Goal: Task Accomplishment & Management: Contribute content

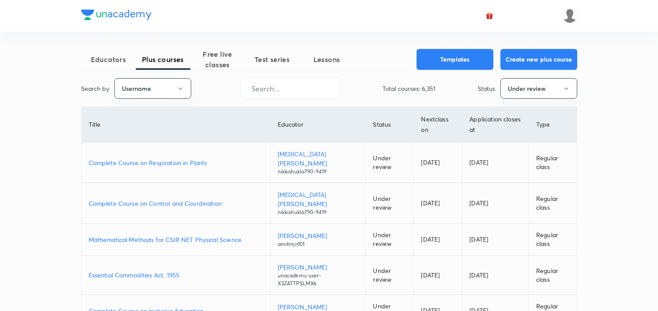
click at [218, 60] on span "Free live classes" at bounding box center [217, 59] width 55 height 21
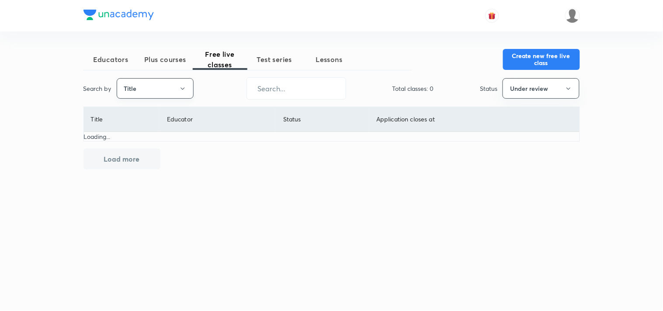
click at [172, 88] on button "Title" at bounding box center [155, 88] width 77 height 21
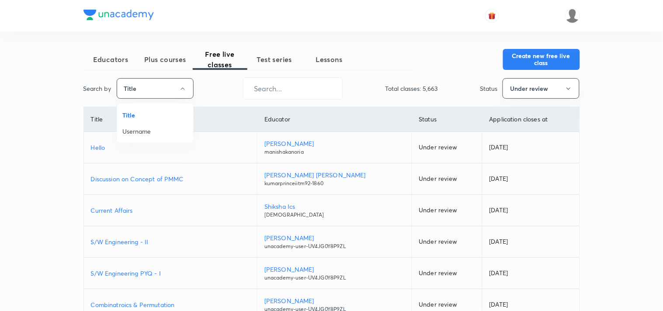
click at [149, 130] on span "Username" at bounding box center [155, 131] width 66 height 9
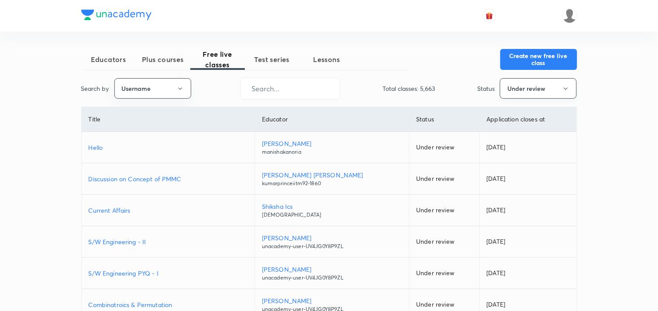
click at [553, 90] on button "Under review" at bounding box center [538, 88] width 77 height 21
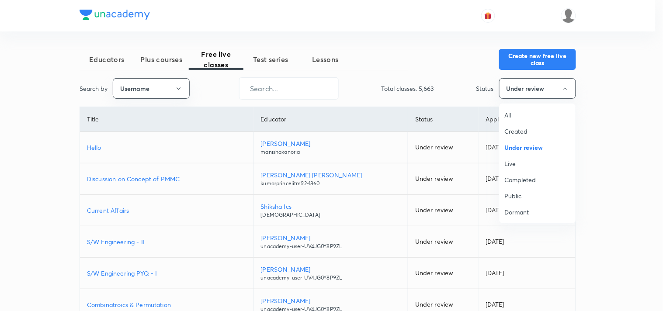
click at [517, 114] on span "All" at bounding box center [538, 115] width 66 height 9
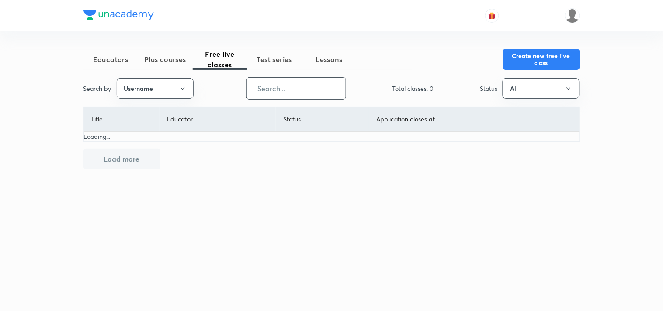
click at [281, 89] on input "text" at bounding box center [296, 88] width 99 height 22
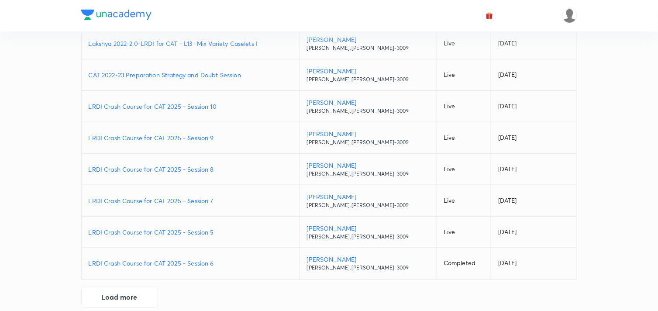
scroll to position [180, 0]
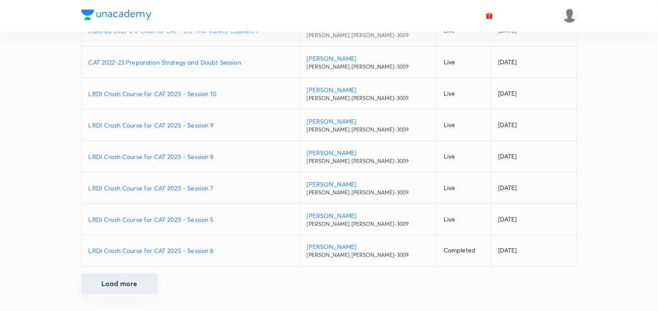
type input "Ronak.shah-3009"
click at [116, 284] on button "Load more" at bounding box center [119, 283] width 77 height 21
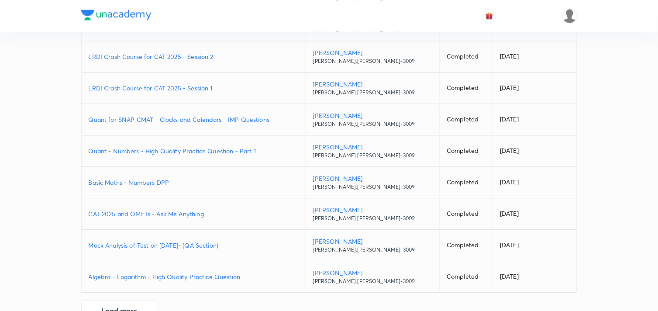
scroll to position [495, 0]
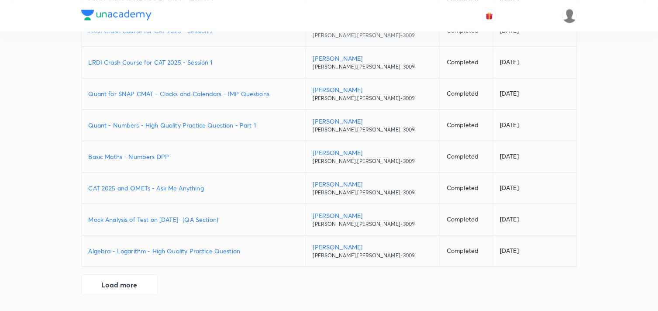
click at [181, 217] on p "Mock Analysis of Test on 31.08.2025- (QA Section)" at bounding box center [194, 219] width 210 height 9
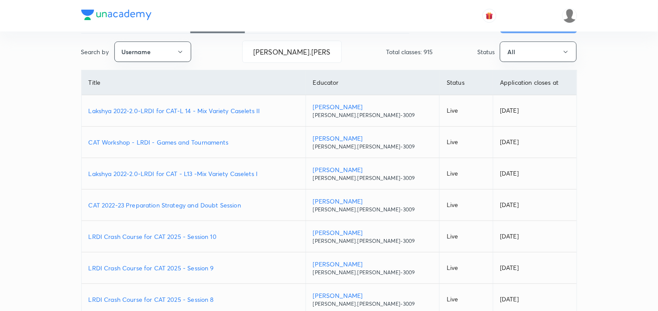
scroll to position [0, 0]
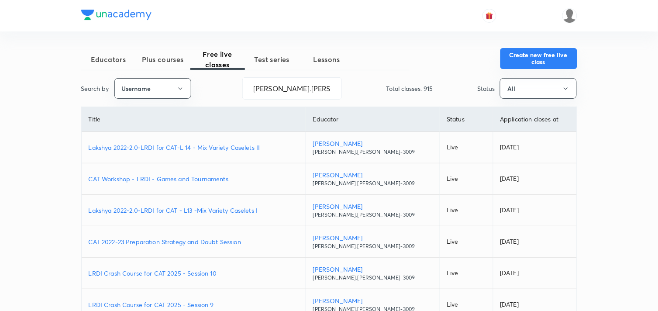
click at [542, 55] on button "Create new free live class" at bounding box center [539, 58] width 77 height 21
click at [522, 64] on button "Create new free live class" at bounding box center [539, 58] width 77 height 21
click at [285, 92] on input "Ronak.shah-3009" at bounding box center [292, 88] width 99 height 22
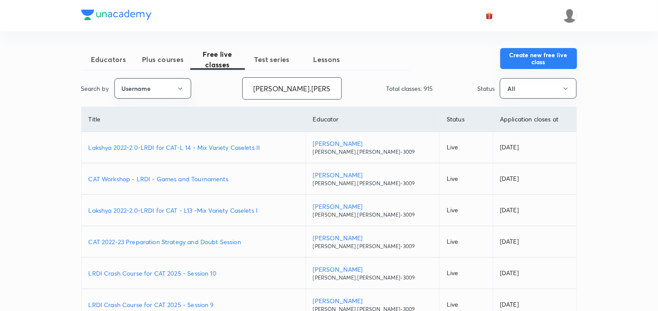
click at [519, 53] on button "Create new free live class" at bounding box center [539, 58] width 77 height 21
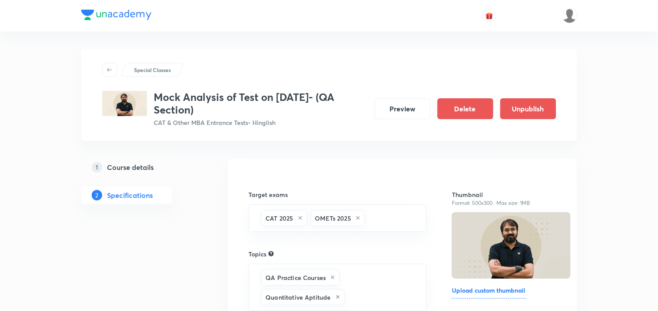
click at [134, 166] on h5 "Course details" at bounding box center [130, 167] width 47 height 10
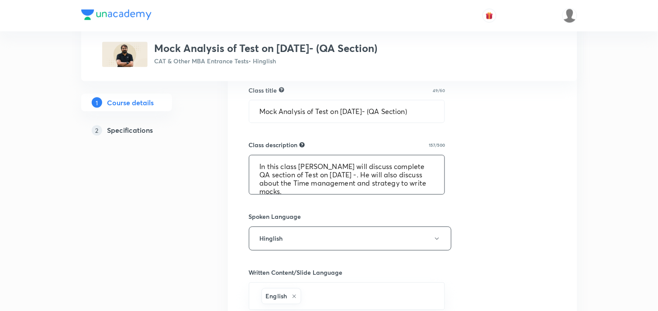
scroll to position [321, 0]
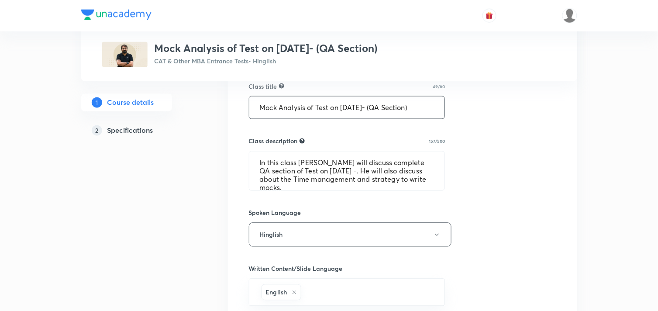
click at [280, 107] on input "Mock Analysis of Test on 31.08.2025- (QA Section)" at bounding box center [347, 108] width 196 height 22
click at [280, 107] on input "Mock Analysis of Test on [DATE]- (QA Section)" at bounding box center [347, 108] width 196 height 22
click at [280, 107] on input "Mock Analysis of Test on 31.08.2025- (QA Section)" at bounding box center [347, 108] width 196 height 22
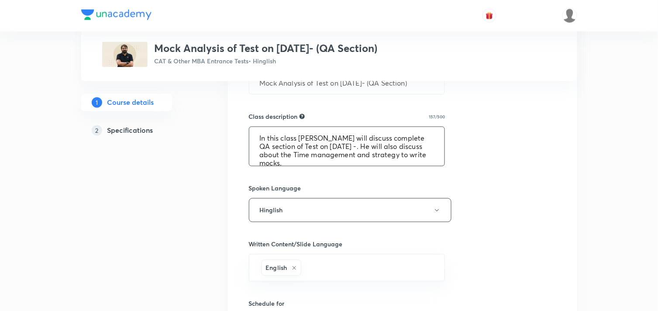
scroll to position [8, 0]
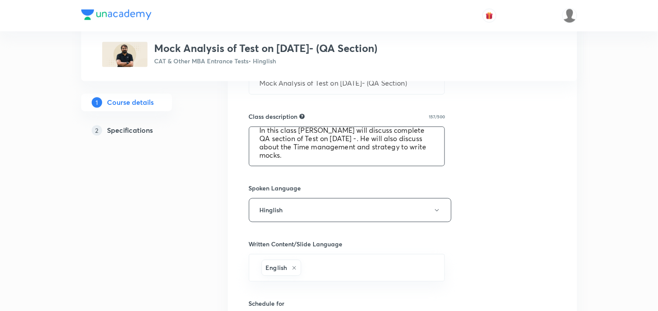
drag, startPoint x: 260, startPoint y: 139, endPoint x: 316, endPoint y: 176, distance: 67.5
click at [316, 176] on div "Select a goal CAT & Other MBA Entrance Tests ​ Class type Live Recorded Course …" at bounding box center [403, 180] width 308 height 729
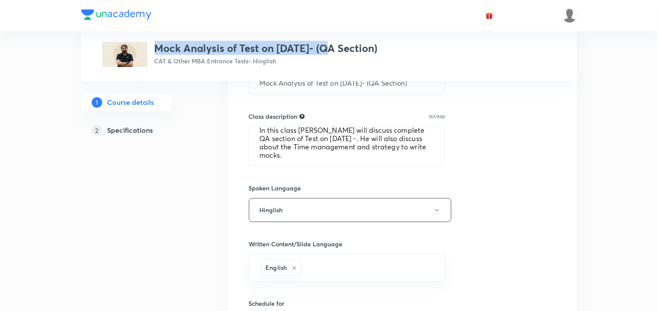
drag, startPoint x: 154, startPoint y: 46, endPoint x: 325, endPoint y: 42, distance: 170.9
click at [325, 42] on h3 "Mock Analysis of Test on 31.08.2025- (QA Section)" at bounding box center [266, 48] width 223 height 13
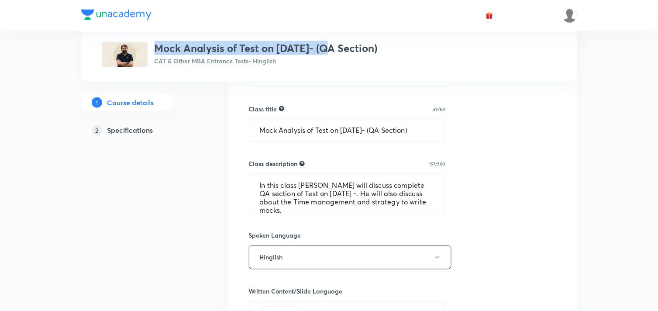
scroll to position [298, 0]
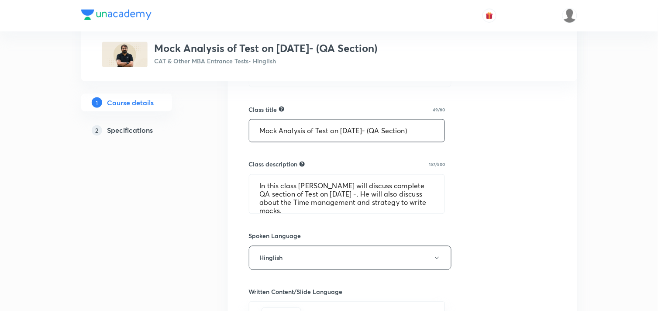
drag, startPoint x: 260, startPoint y: 130, endPoint x: 460, endPoint y: 135, distance: 200.6
click at [460, 135] on div "Select a goal CAT & Other MBA Entrance Tests ​ Class type Live Recorded Course …" at bounding box center [403, 228] width 308 height 729
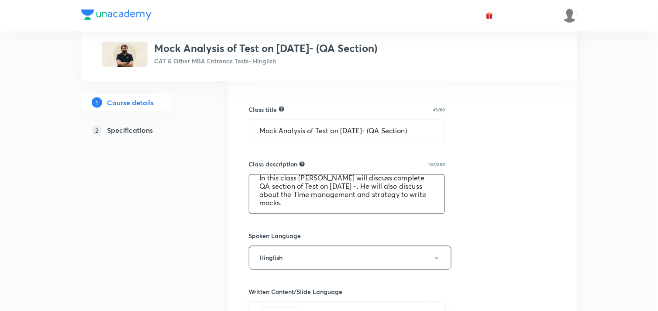
drag, startPoint x: 256, startPoint y: 183, endPoint x: 345, endPoint y: 226, distance: 98.9
click at [345, 226] on div "Select a goal CAT & Other MBA Entrance Tests ​ Class type Live Recorded Course …" at bounding box center [403, 228] width 308 height 729
click at [288, 130] on input "Mock Analysis of Test on [DATE]- (QA Section)" at bounding box center [347, 131] width 196 height 22
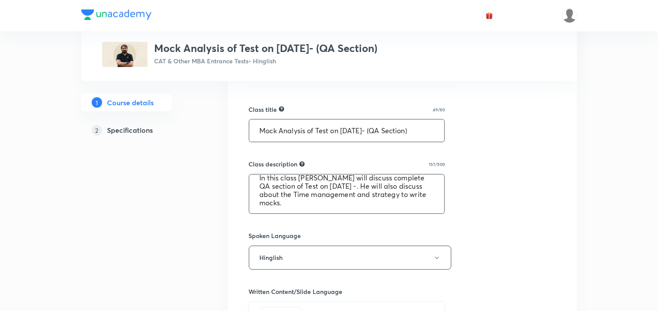
click at [260, 182] on textarea "In this class [PERSON_NAME] will discuss complete QA section of Test on [DATE] …" at bounding box center [347, 194] width 196 height 39
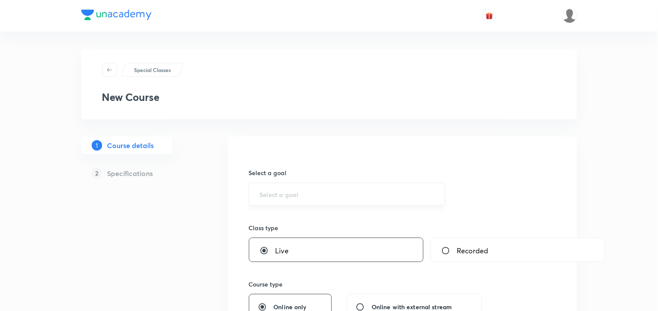
click at [361, 200] on div "​" at bounding box center [347, 194] width 197 height 23
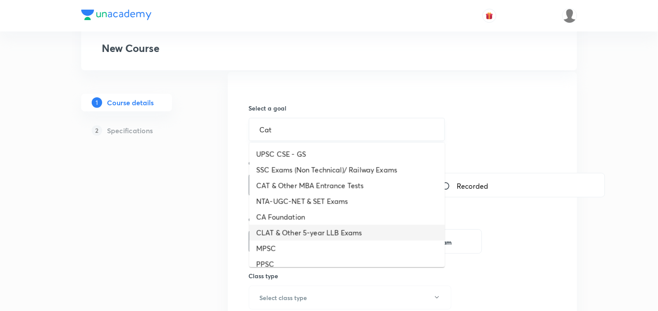
scroll to position [92, 0]
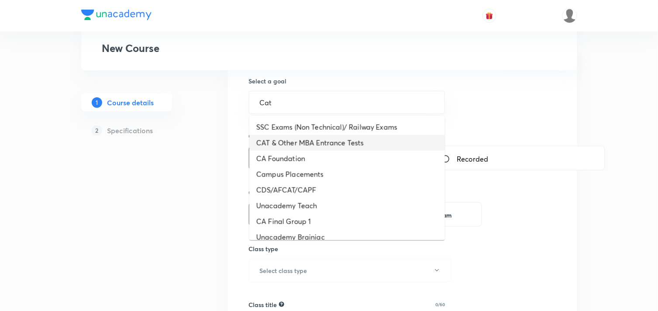
click at [332, 143] on li "CAT & Other MBA Entrance Tests" at bounding box center [347, 143] width 196 height 16
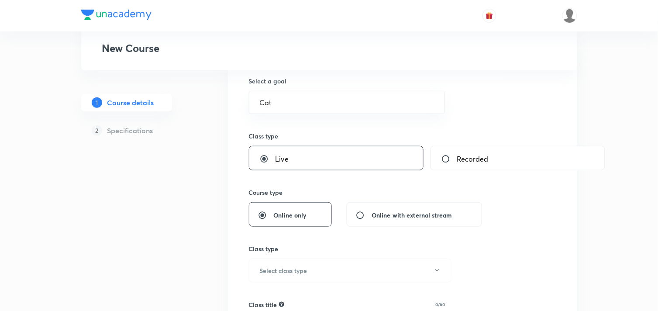
type input "CAT & Other MBA Entrance Tests"
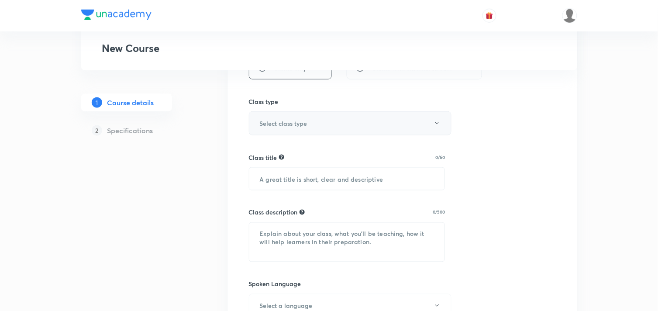
scroll to position [239, 0]
click at [303, 120] on h6 "Select class type" at bounding box center [284, 122] width 48 height 9
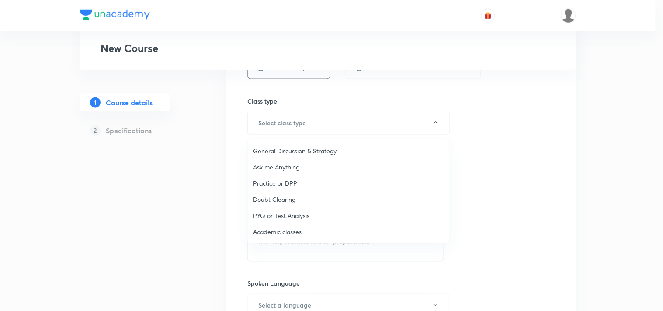
click at [307, 215] on span "PYQ or Test Analysis" at bounding box center [348, 215] width 191 height 9
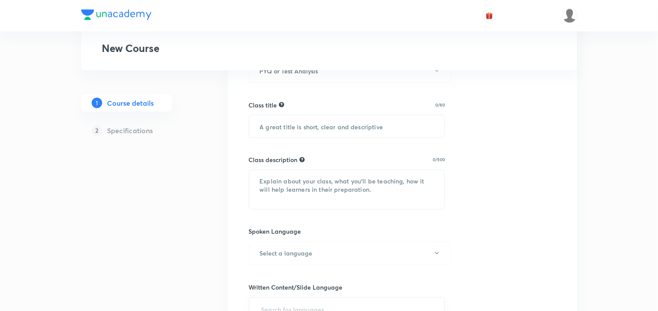
scroll to position [292, 0]
click at [283, 125] on input "text" at bounding box center [347, 126] width 196 height 22
paste input "Mock Analysis of Test on [DATE]- (QA Section)"
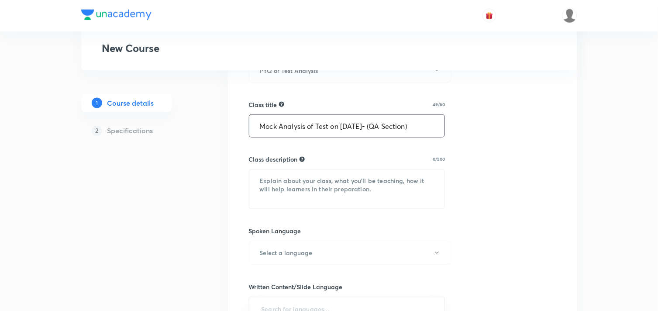
click at [348, 125] on input "Mock Analysis of Test on [DATE]- (QA Section)" at bounding box center [347, 126] width 196 height 22
click at [358, 122] on input "Mock Analysis of Test on [DATE]- (QA Section)" at bounding box center [347, 126] width 196 height 22
click at [392, 126] on input "Mock Analysis of Test on [DATE]- (QA Section)" at bounding box center [347, 126] width 196 height 22
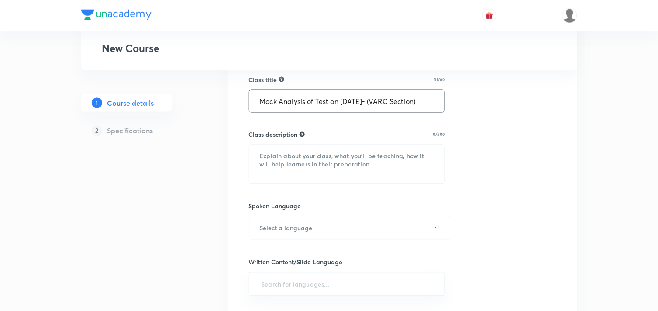
scroll to position [317, 0]
type input "Mock Analysis of Test on 05.10.2025- (VARC Section)"
click at [290, 153] on textarea at bounding box center [347, 164] width 196 height 39
paste textarea "In this class [PERSON_NAME] will discuss complete QA section of Test on [DATE] …"
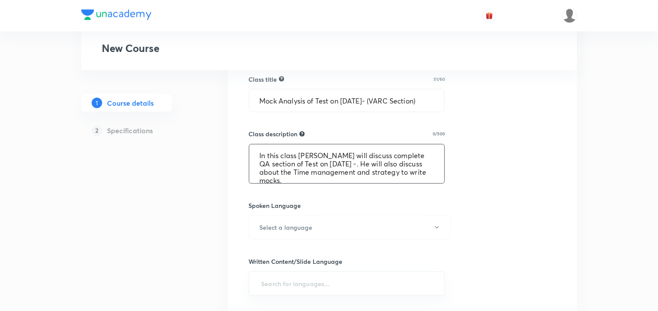
scroll to position [2, 0]
click at [330, 157] on textarea "In this class [PERSON_NAME] will discuss complete QA section of Test on [DATE] …" at bounding box center [347, 164] width 196 height 39
click at [320, 153] on textarea "In this class [PERSON_NAME] will discuss complete QA section of Test on [DATE] …" at bounding box center [347, 164] width 196 height 39
click at [324, 156] on textarea "In this class Alpa sir will discuss complete QA section of Test on 31.08.2025 -…" at bounding box center [347, 164] width 196 height 39
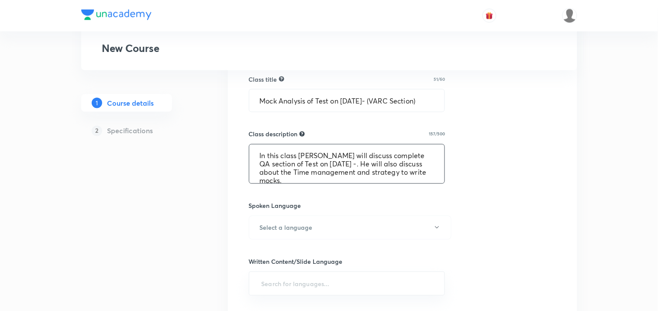
click at [328, 156] on textarea "In this class Alpa Maam will discuss complete QA section of Test on 31.08.2025 …" at bounding box center [347, 164] width 196 height 39
click at [421, 156] on textarea "In this class Alpa Ma'am will discuss complete QA section of Test on 31.08.2025…" at bounding box center [347, 164] width 196 height 39
click at [325, 159] on textarea "In this class Alpa Ma'am will discuss complete section of Test on 31.08.2025 -.…" at bounding box center [347, 164] width 196 height 39
click at [326, 165] on textarea "In this class Alpa Ma'am will discuss complete section of Test on 31.08.2025 -.…" at bounding box center [347, 164] width 196 height 39
click at [336, 163] on textarea "In this class Alpa Ma'am will discuss complete section of Test on 05.08.2025 -.…" at bounding box center [347, 164] width 196 height 39
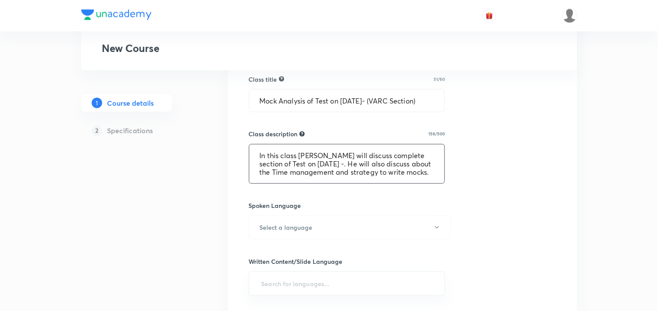
click at [359, 161] on textarea "In this class Alpa Ma'am will discuss complete section of Test on 05.10.2025 -.…" at bounding box center [347, 164] width 196 height 39
click at [360, 161] on textarea "In this class Alpa Ma'am will discuss complete section of Test on 05.10.2025 -.…" at bounding box center [347, 164] width 196 height 39
type textarea "In this class Alpa Ma'am will discuss complete section of Test on 05.10.2025 -S…"
click at [281, 229] on h6 "Select a language" at bounding box center [286, 227] width 53 height 9
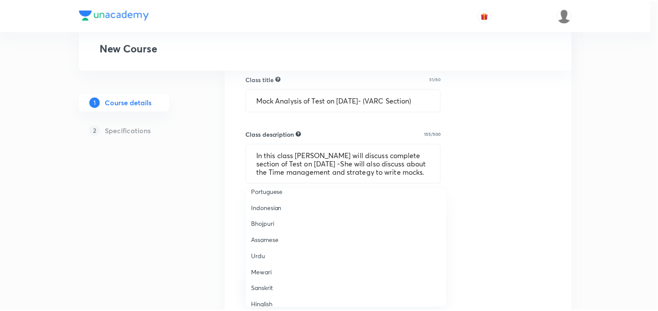
scroll to position [259, 0]
click at [268, 298] on span "Hinglish" at bounding box center [348, 296] width 191 height 9
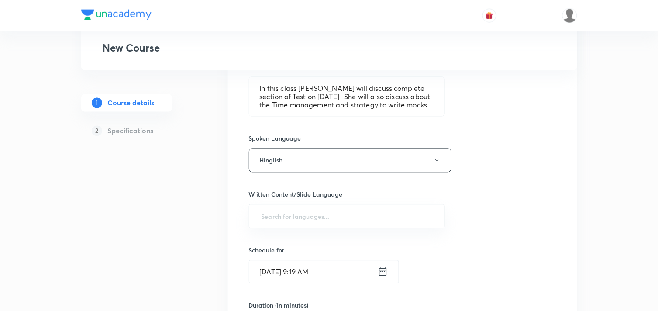
scroll to position [388, 0]
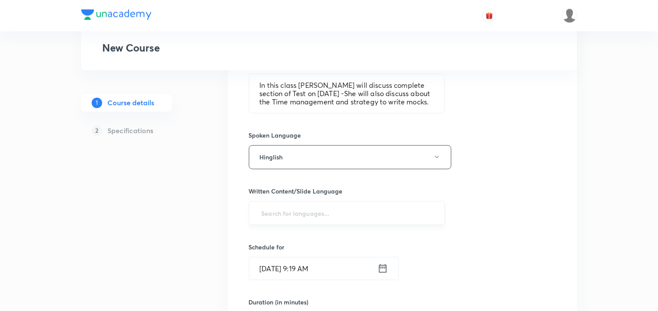
click at [293, 215] on input "text" at bounding box center [347, 213] width 175 height 16
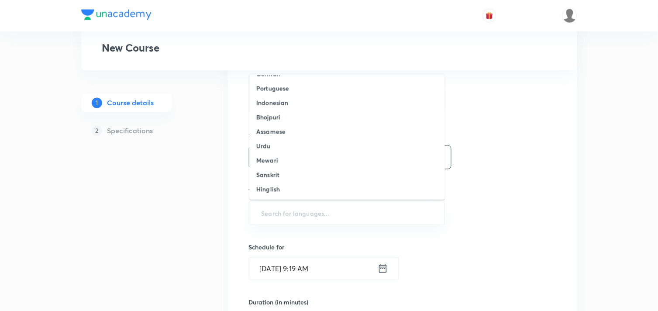
scroll to position [0, 0]
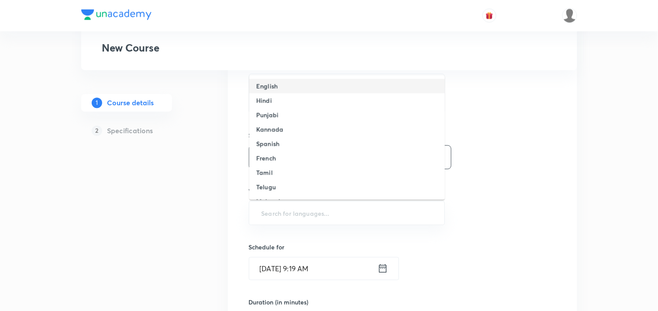
click at [272, 84] on h6 "English" at bounding box center [266, 86] width 21 height 9
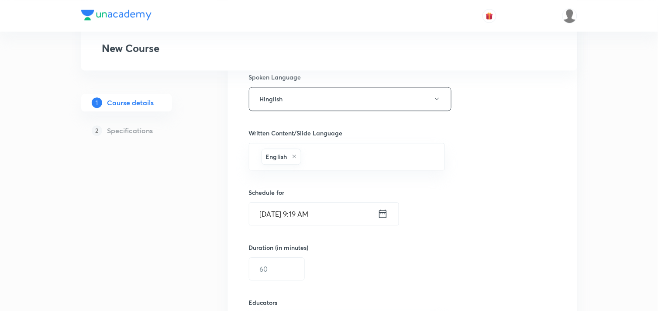
scroll to position [446, 0]
click at [383, 212] on icon at bounding box center [382, 213] width 7 height 8
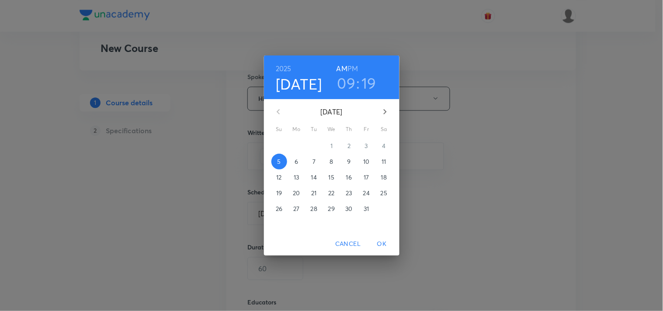
click at [297, 166] on button "6" at bounding box center [297, 162] width 16 height 16
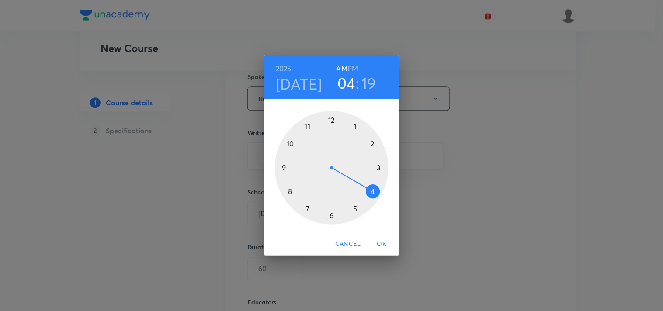
drag, startPoint x: 286, startPoint y: 170, endPoint x: 366, endPoint y: 189, distance: 82.3
click at [366, 189] on div at bounding box center [332, 168] width 114 height 114
drag, startPoint x: 375, startPoint y: 186, endPoint x: 334, endPoint y: 135, distance: 65.9
click at [334, 135] on div at bounding box center [332, 168] width 114 height 114
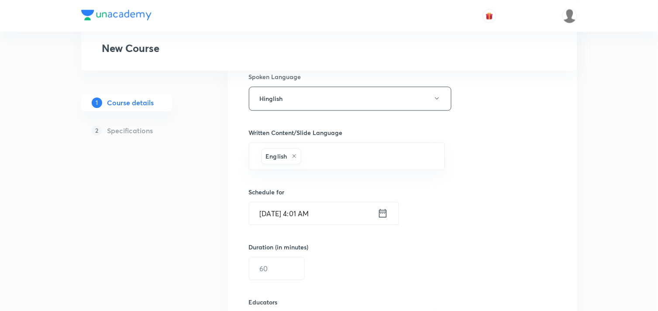
click at [385, 212] on icon at bounding box center [383, 213] width 10 height 12
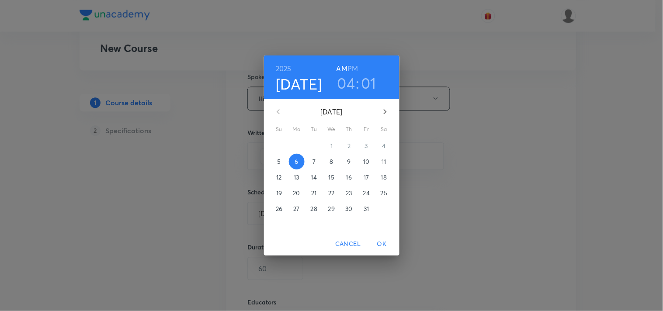
click at [356, 64] on h6 "PM" at bounding box center [352, 68] width 10 height 12
click at [382, 242] on span "OK" at bounding box center [381, 244] width 21 height 11
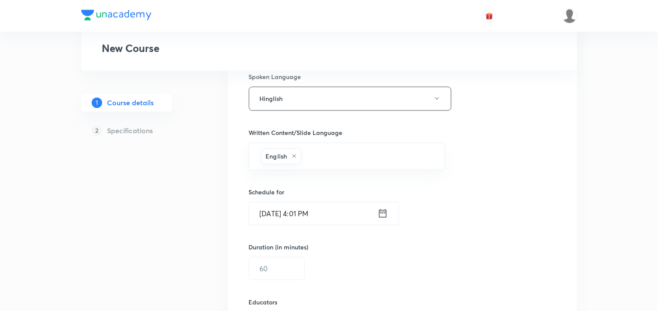
click at [376, 209] on input "Oct 6, 2025, 4:01 PM" at bounding box center [313, 213] width 128 height 22
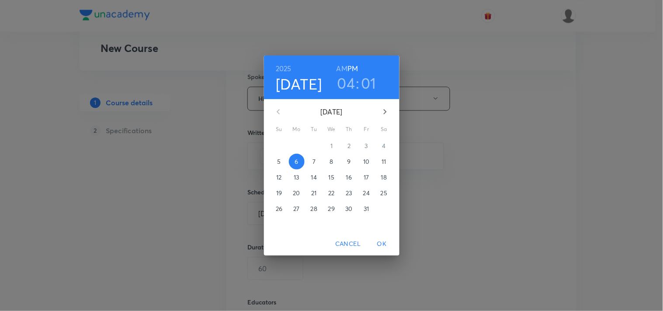
click at [376, 80] on h3 "01" at bounding box center [368, 83] width 15 height 18
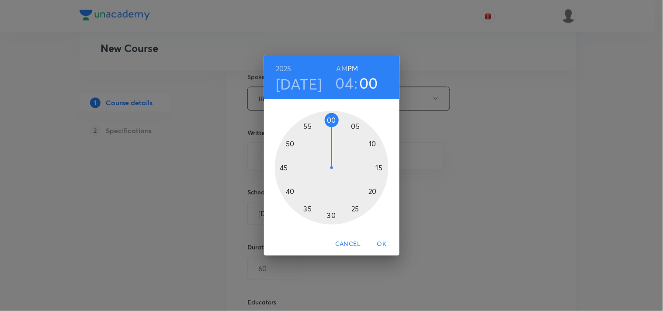
click at [331, 123] on div at bounding box center [332, 168] width 114 height 114
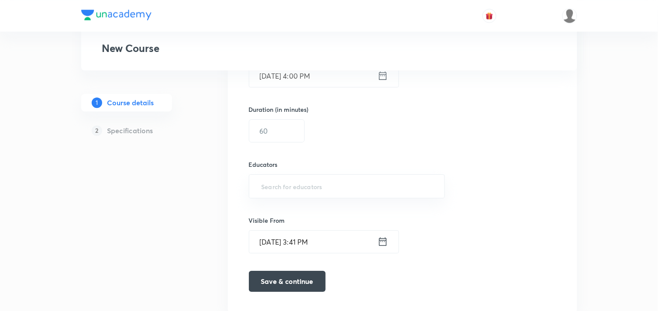
scroll to position [589, 0]
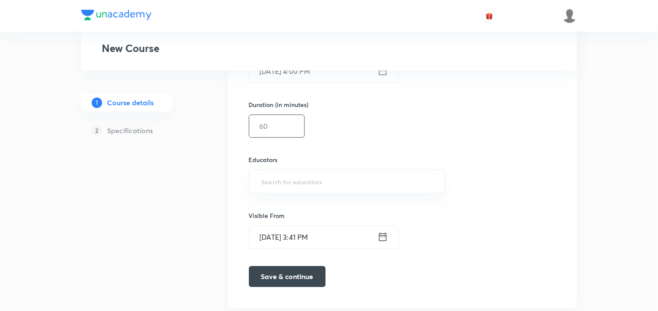
click at [285, 125] on input "text" at bounding box center [276, 126] width 55 height 22
type input "9"
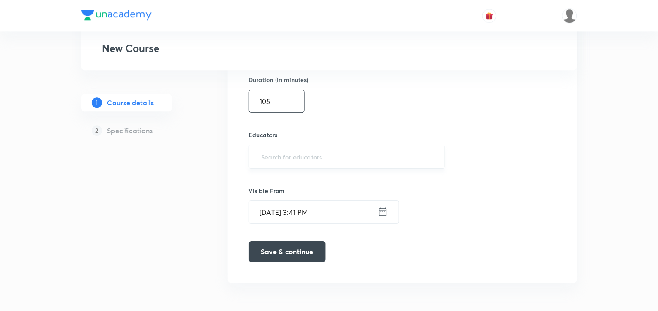
type input "105"
click at [274, 156] on input "text" at bounding box center [347, 157] width 175 height 16
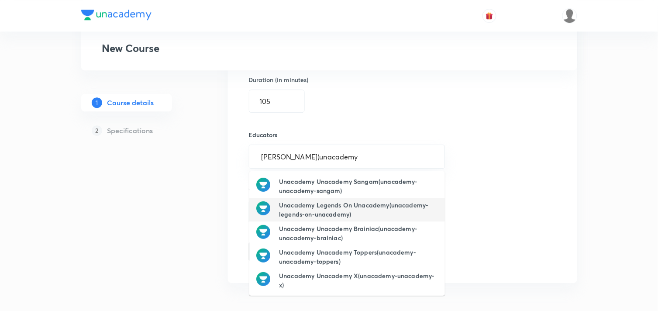
scroll to position [0, 0]
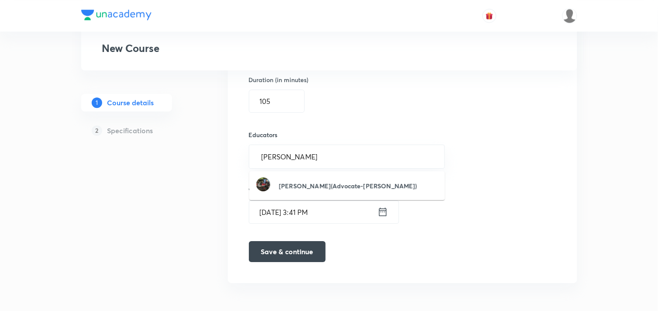
type input "Alpa sharma"
click at [306, 158] on input "text" at bounding box center [347, 157] width 175 height 16
paste input "unacademy-user-iv7r5wg0m4gu"
type input "unacademy-user-iv7r5wg0m4gu"
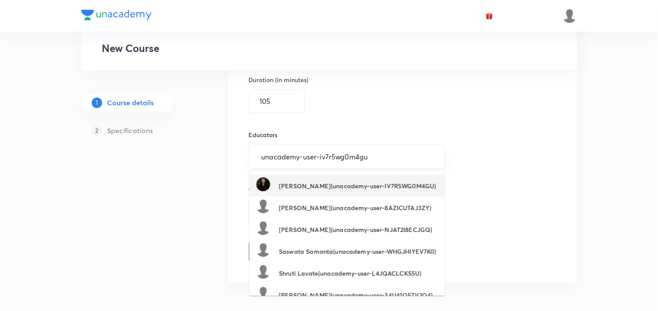
click at [325, 183] on h6 "Alpa Sharma(unacademy-user-IV7R5WG0M4GU)" at bounding box center [357, 185] width 157 height 9
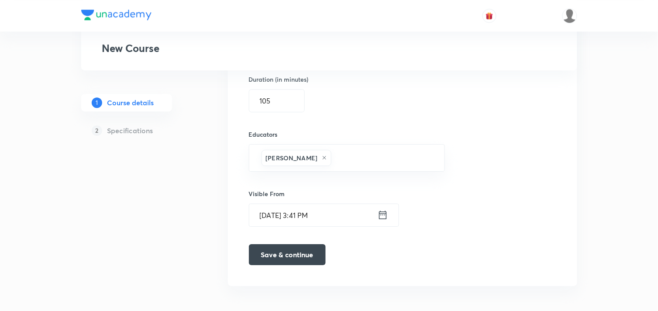
scroll to position [618, 0]
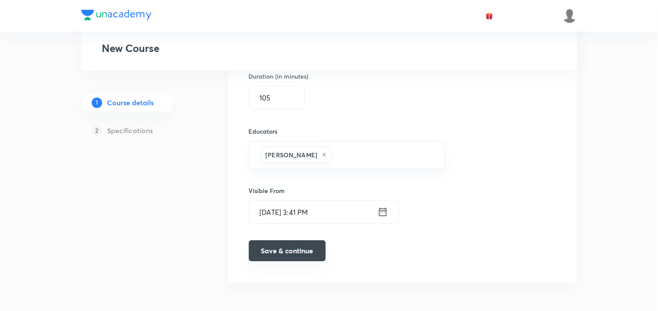
click at [293, 254] on button "Save & continue" at bounding box center [287, 250] width 77 height 21
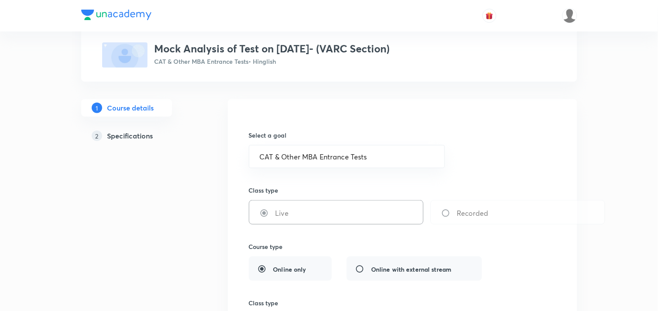
scroll to position [0, 0]
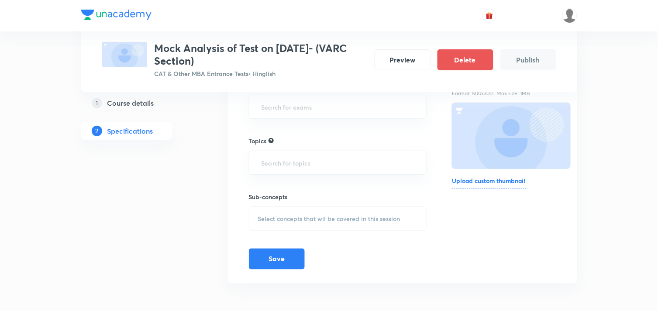
scroll to position [37, 0]
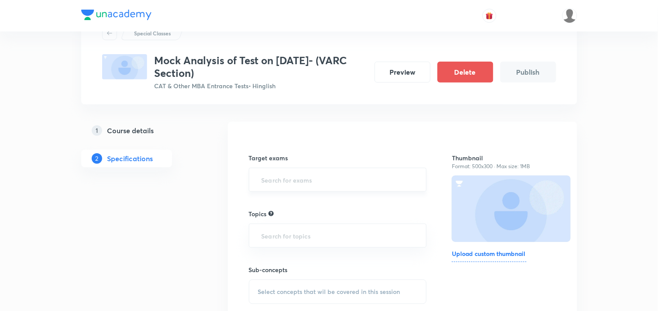
click at [268, 176] on input "text" at bounding box center [338, 180] width 156 height 16
type input "CAT"
click at [281, 215] on li "CAT 2025" at bounding box center [337, 221] width 177 height 16
type input "Om"
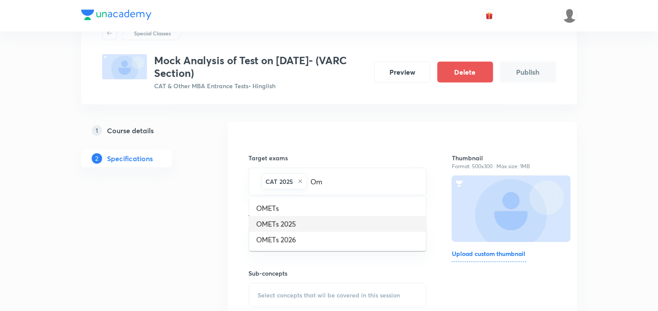
click at [304, 221] on li "OMETs 2025" at bounding box center [337, 224] width 177 height 16
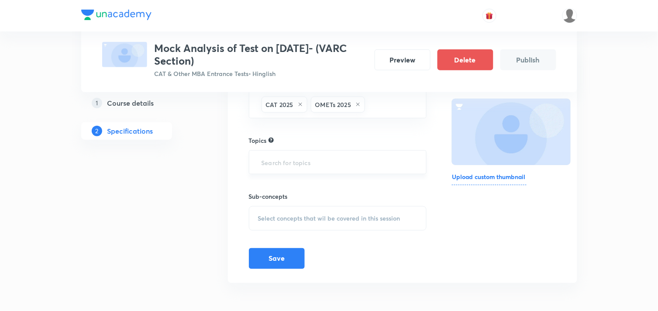
click at [308, 166] on input "text" at bounding box center [338, 162] width 156 height 16
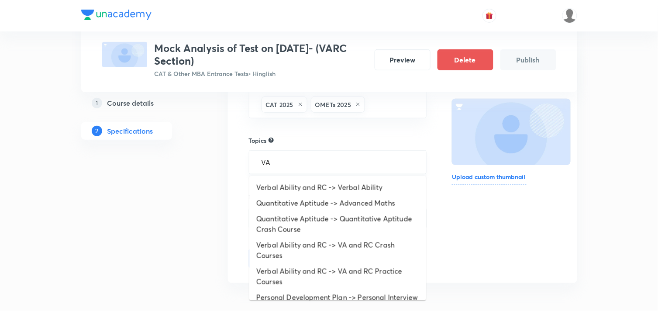
type input "V"
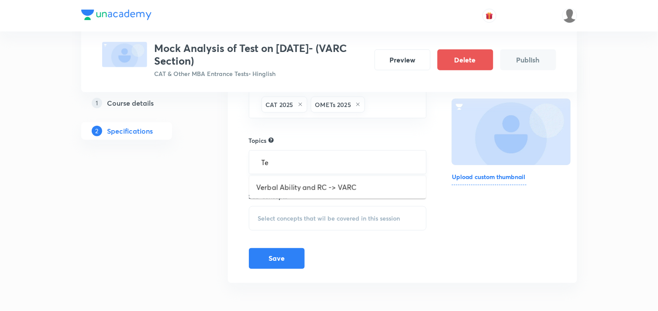
type input "T"
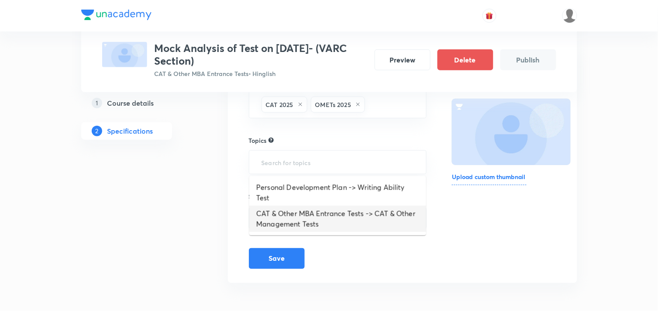
click at [322, 208] on li "CAT & Other MBA Entrance Tests -> CAT & Other Management Tests" at bounding box center [337, 219] width 177 height 26
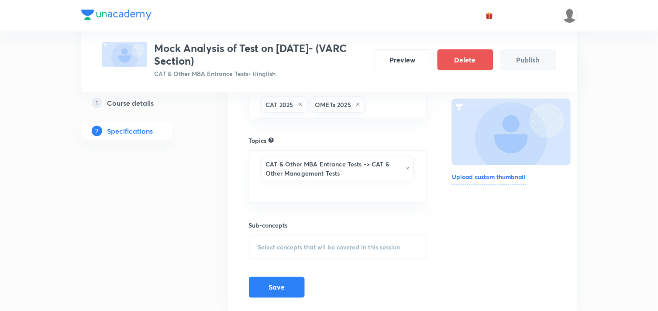
click at [295, 244] on span "Select concepts that wil be covered in this session" at bounding box center [329, 247] width 142 height 7
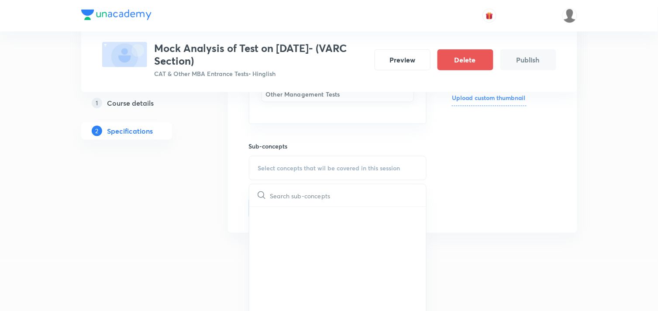
scroll to position [193, 0]
type input "M"
click at [477, 232] on div "Target exams CAT 2025 OMETs 2025 ​ Topics CAT & Other MBA Entrance Tests -> CAT…" at bounding box center [402, 98] width 349 height 267
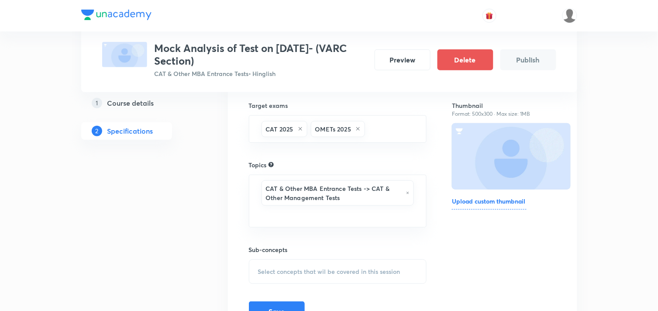
scroll to position [88, 0]
click at [408, 194] on icon at bounding box center [407, 194] width 3 height 5
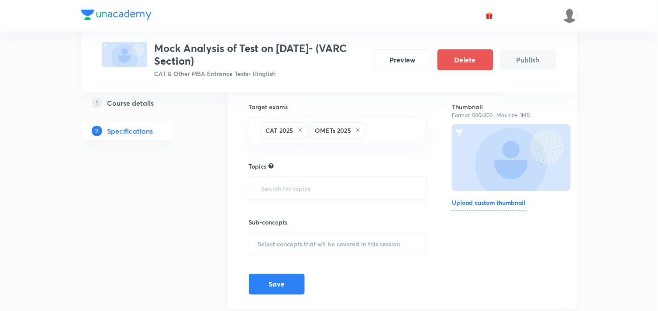
click at [335, 201] on div "Target exams CAT 2025 OMETs 2025 ​ Topics ​ Sub-concepts Select concepts that w…" at bounding box center [338, 190] width 178 height 210
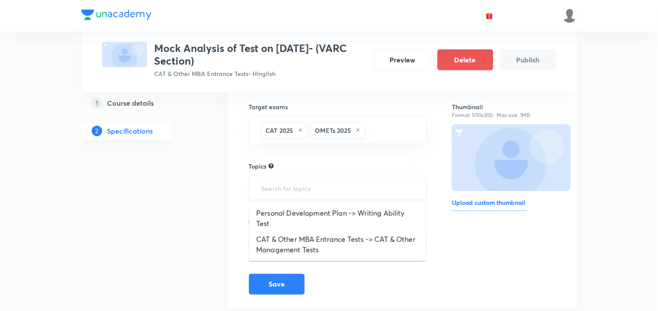
click at [328, 193] on input "text" at bounding box center [338, 188] width 156 height 16
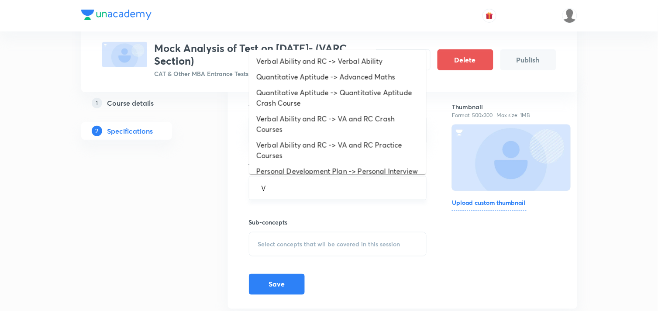
type input "VA"
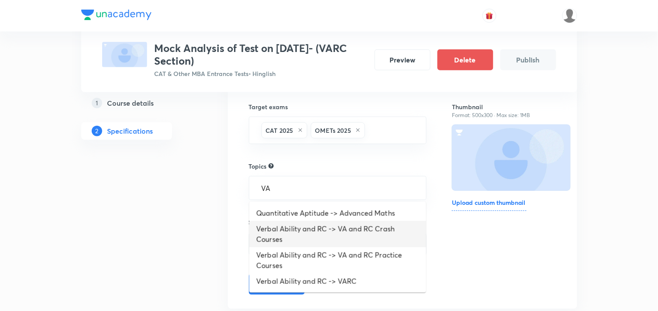
click at [299, 234] on li "Verbal Ability and RC -> VA and RC Crash Courses" at bounding box center [337, 234] width 177 height 26
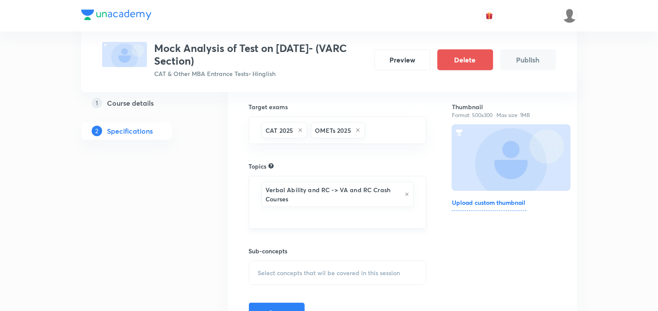
click at [408, 194] on icon at bounding box center [407, 194] width 5 height 5
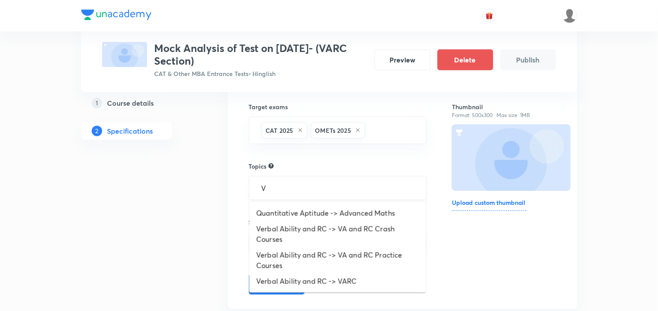
type input "VA"
click at [307, 280] on li "Verbal Ability and RC -> VARC" at bounding box center [337, 281] width 177 height 16
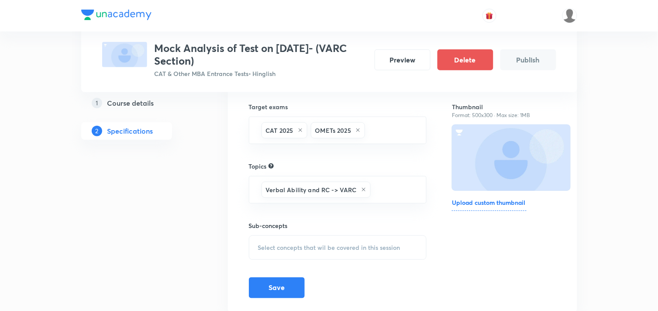
click at [305, 236] on div "Select concepts that wil be covered in this session" at bounding box center [338, 247] width 178 height 24
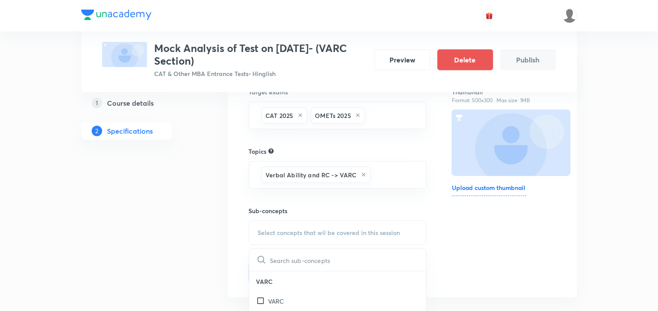
scroll to position [104, 0]
click at [362, 175] on icon at bounding box center [363, 173] width 3 height 3
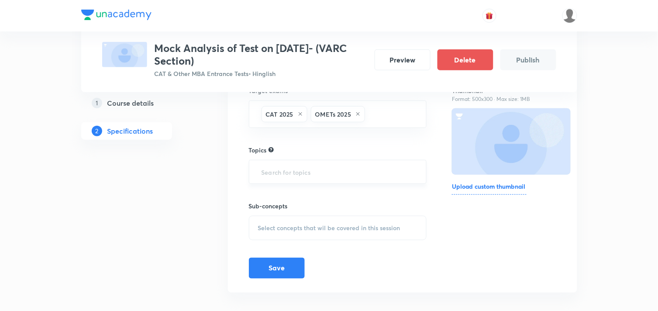
click at [360, 175] on input "text" at bounding box center [338, 172] width 156 height 16
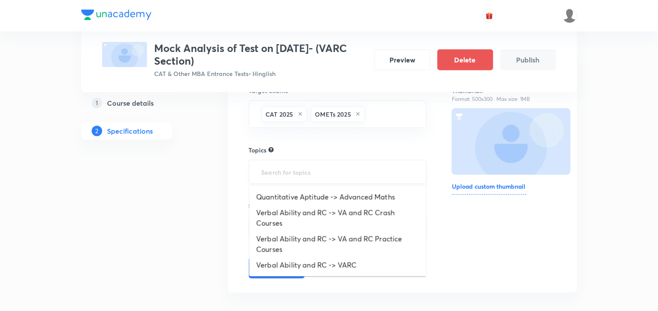
type input "M"
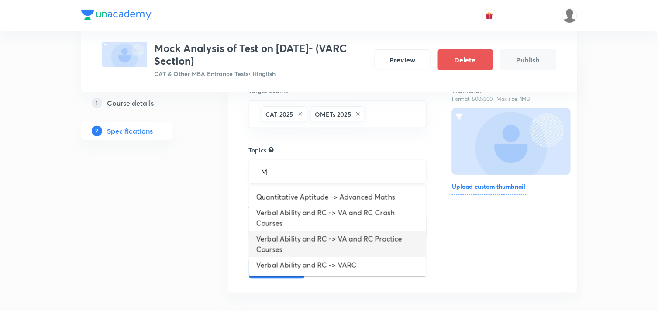
click at [302, 242] on li "Verbal Ability and RC -> VA and RC Practice Courses" at bounding box center [337, 244] width 177 height 26
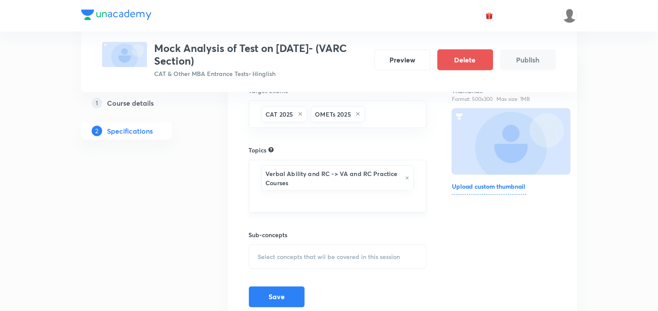
click at [309, 256] on span "Select concepts that wil be covered in this session" at bounding box center [329, 256] width 142 height 7
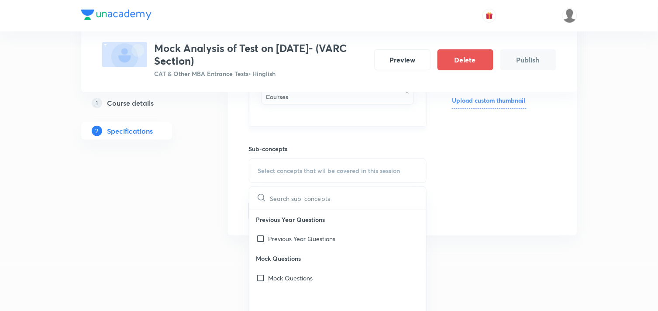
scroll to position [206, 0]
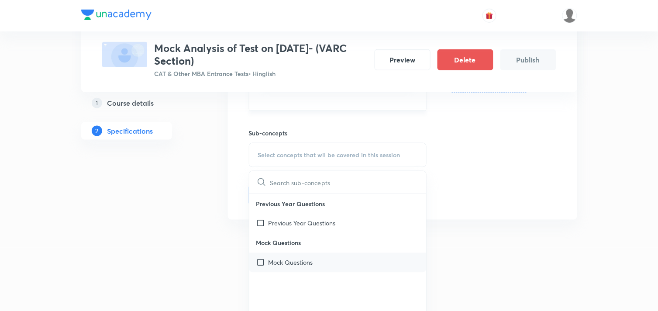
click at [282, 264] on p "Mock Questions" at bounding box center [291, 262] width 45 height 9
checkbox input "true"
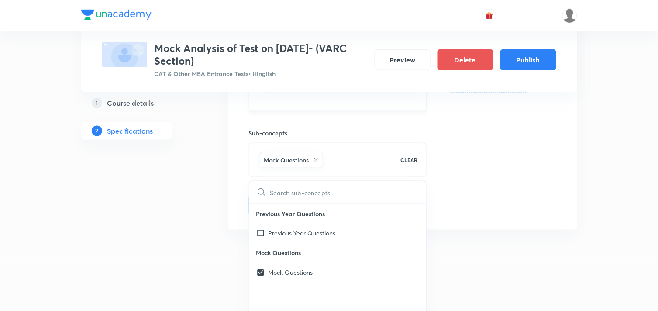
click at [470, 225] on div "Target exams CAT 2025 OMETs 2025 ​ Topics Verbal Ability and RC -> VA and RC Pr…" at bounding box center [402, 91] width 349 height 277
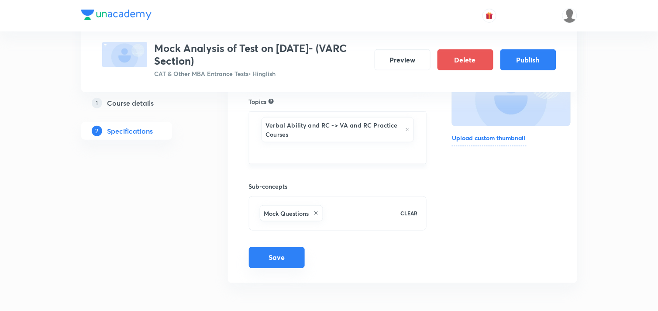
click at [273, 259] on button "Save" at bounding box center [277, 257] width 56 height 21
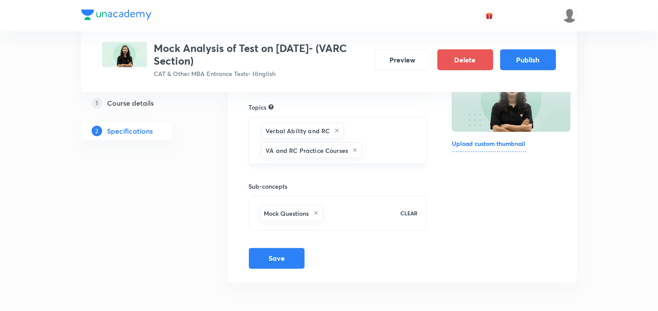
scroll to position [147, 0]
click at [529, 63] on button "Publish" at bounding box center [529, 58] width 56 height 21
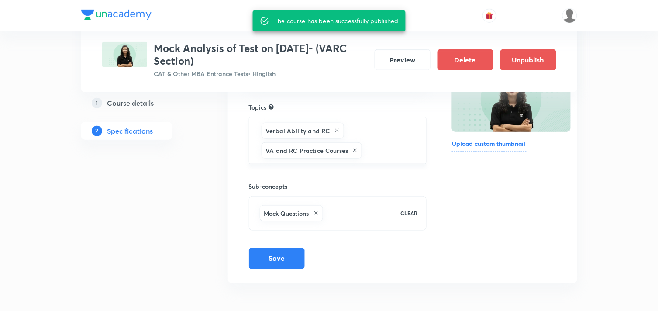
scroll to position [0, 0]
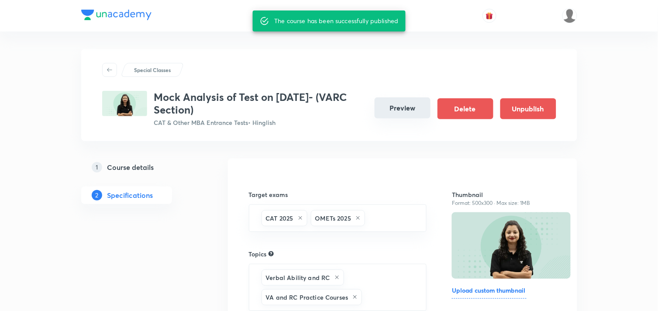
click at [398, 105] on button "Preview" at bounding box center [403, 107] width 56 height 21
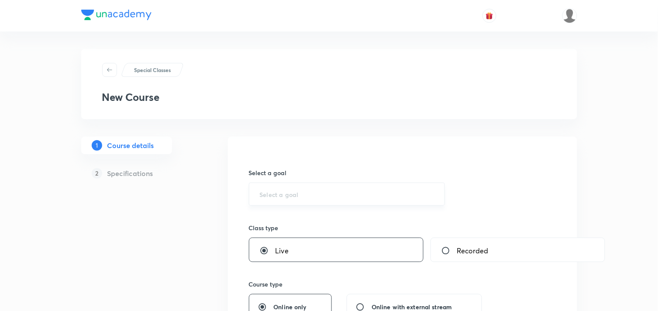
click at [296, 202] on div "​" at bounding box center [347, 194] width 197 height 23
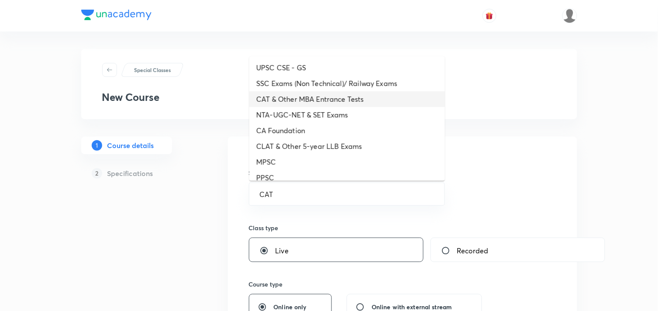
click at [301, 100] on li "CAT & Other MBA Entrance Tests" at bounding box center [347, 99] width 196 height 16
type input "CAT & Other MBA Entrance Tests"
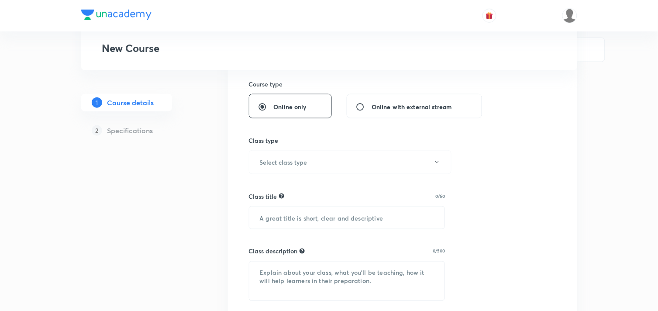
scroll to position [202, 0]
click at [329, 151] on button "Select class type" at bounding box center [350, 161] width 203 height 24
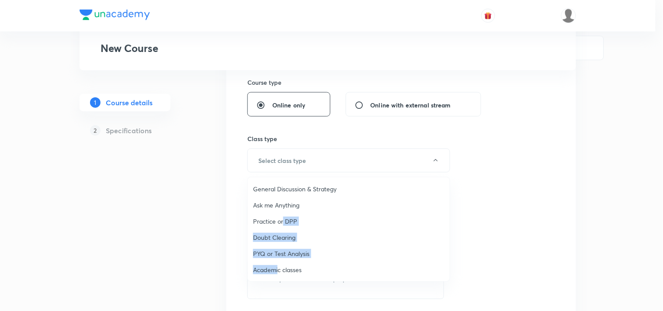
drag, startPoint x: 279, startPoint y: 270, endPoint x: 283, endPoint y: 220, distance: 50.0
click at [283, 220] on ul "General Discussion & Strategy Ask me Anything Practice or DPP Doubt Clearing PY…" at bounding box center [349, 229] width 202 height 104
click at [277, 255] on span "PYQ or Test Analysis" at bounding box center [348, 253] width 191 height 9
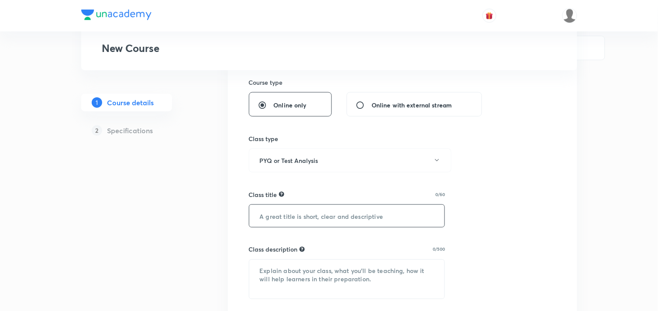
click at [339, 211] on input "text" at bounding box center [347, 216] width 196 height 22
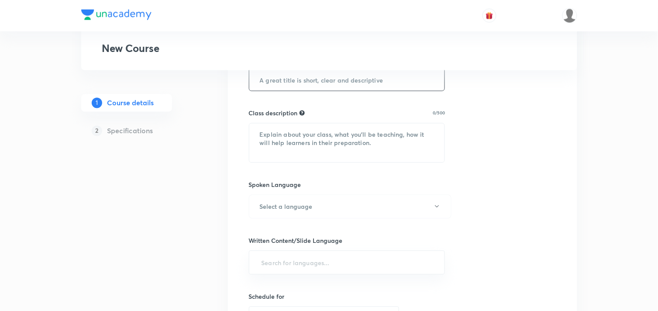
scroll to position [339, 0]
click at [287, 84] on input "text" at bounding box center [347, 79] width 196 height 22
paste input "Mock Analysis of Test on [DATE]- (QA Section)"
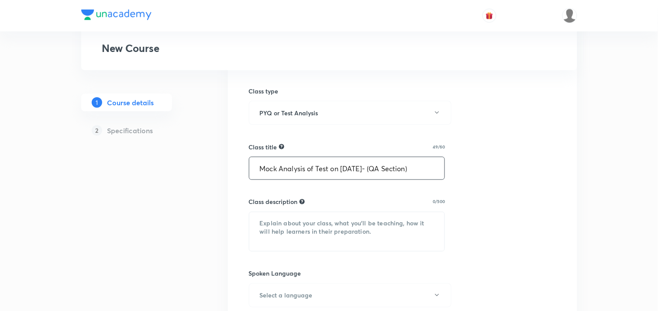
scroll to position [249, 0]
click at [349, 167] on input "Mock Analysis of Test on [DATE]- (QA Section)" at bounding box center [347, 169] width 196 height 22
click at [358, 168] on input "Mock Analysis of Test on [DATE]- (QA Section)" at bounding box center [347, 169] width 196 height 22
click at [350, 169] on input "Mock Analysis of Test on [DATE]- (QA Section)" at bounding box center [347, 169] width 196 height 22
click at [359, 169] on input "Mock Analysis of Test on [DATE]- (QA Section)" at bounding box center [347, 169] width 196 height 22
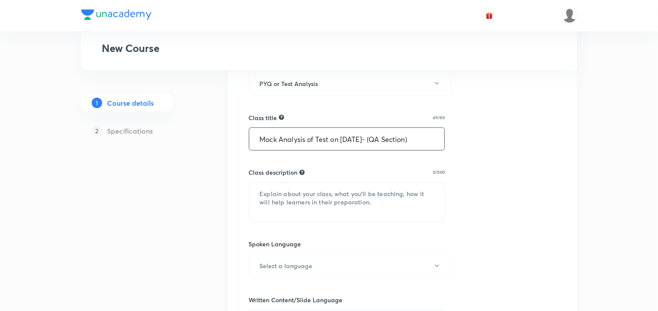
scroll to position [280, 0]
type input "Mock Analysis of Test on [DATE]- (QA Section)"
click at [257, 199] on textarea at bounding box center [347, 201] width 196 height 39
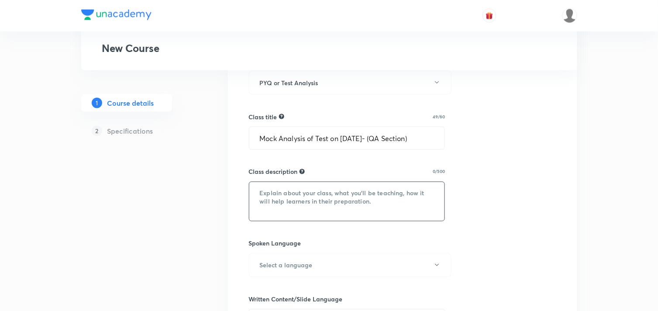
paste textarea "In this class [PERSON_NAME] will discuss complete QA section of Test on [DATE] …"
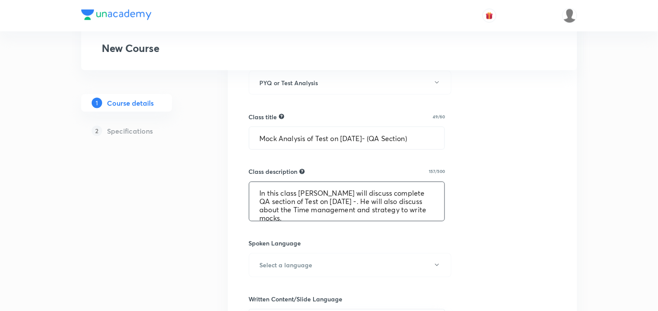
scroll to position [2, 0]
click at [312, 191] on textarea "In this class [PERSON_NAME] will discuss complete QA section of Test on [DATE] …" at bounding box center [347, 201] width 196 height 39
click at [325, 200] on textarea "In this class [PERSON_NAME] will discuss complete QA section of Test on [DATE] …" at bounding box center [347, 201] width 196 height 39
click at [337, 200] on textarea "In this class [PERSON_NAME] will discuss complete QA section of Test on [DATE] …" at bounding box center [347, 201] width 196 height 39
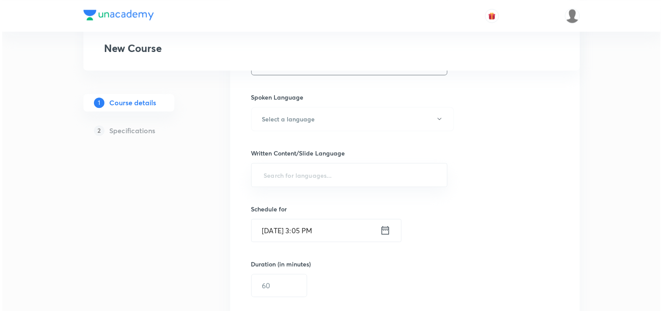
scroll to position [426, 0]
type textarea "In this class [PERSON_NAME] will discuss complete QA section of Test on [DATE] …"
click at [334, 114] on button "Select a language" at bounding box center [350, 119] width 203 height 24
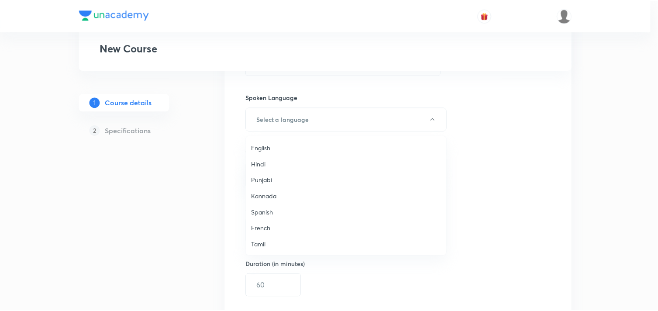
scroll to position [259, 0]
click at [261, 241] on span "Hinglish" at bounding box center [348, 244] width 191 height 9
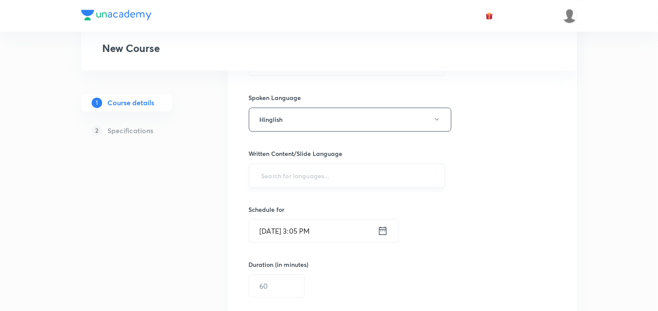
click at [301, 169] on input "text" at bounding box center [347, 175] width 175 height 16
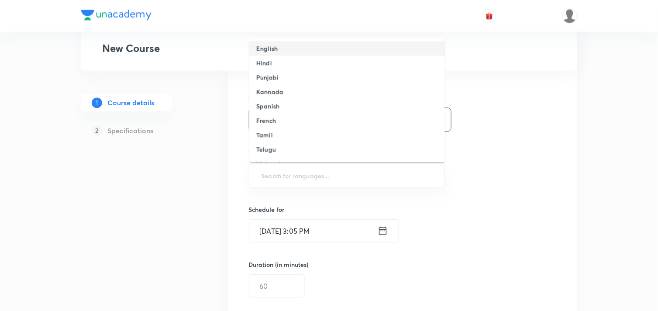
click at [291, 45] on li "English" at bounding box center [347, 48] width 196 height 14
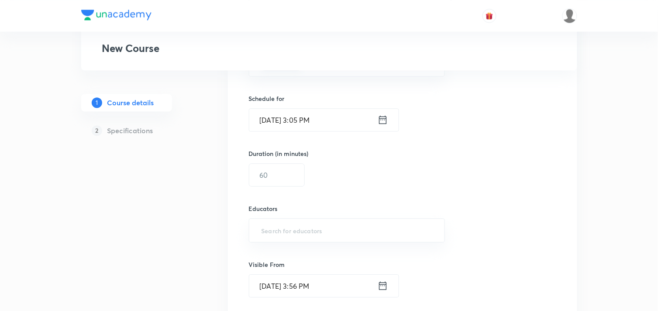
scroll to position [540, 0]
click at [384, 117] on icon at bounding box center [382, 120] width 7 height 8
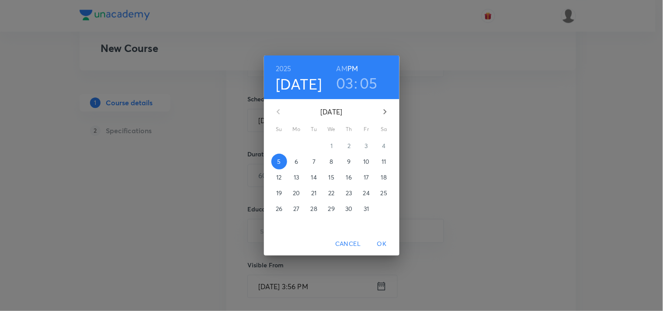
click at [298, 163] on p "6" at bounding box center [295, 161] width 3 height 9
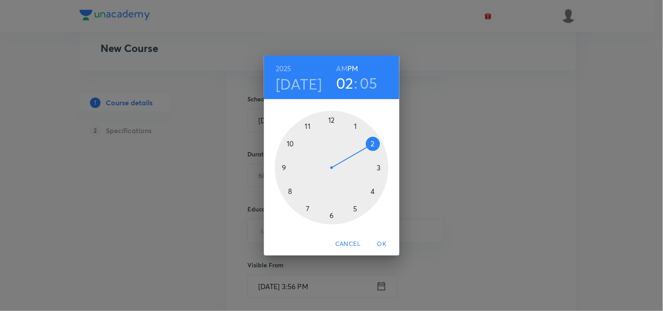
drag, startPoint x: 381, startPoint y: 168, endPoint x: 373, endPoint y: 149, distance: 20.6
click at [373, 149] on div at bounding box center [332, 168] width 114 height 114
drag, startPoint x: 354, startPoint y: 127, endPoint x: 343, endPoint y: 125, distance: 11.4
click at [349, 126] on div at bounding box center [332, 168] width 114 height 114
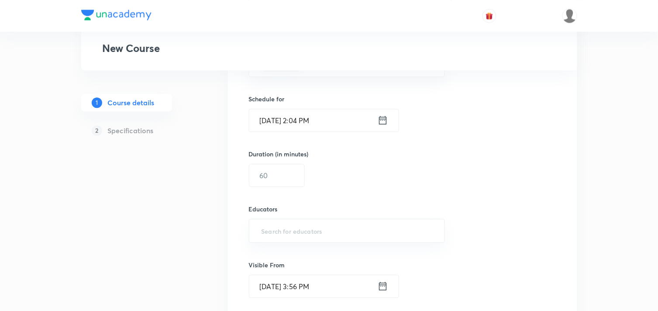
click at [336, 125] on input "[DATE] 2:04 PM" at bounding box center [313, 120] width 128 height 22
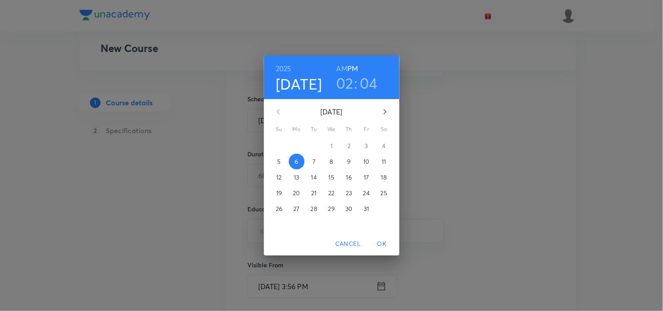
click at [366, 82] on h3 "04" at bounding box center [369, 83] width 18 height 18
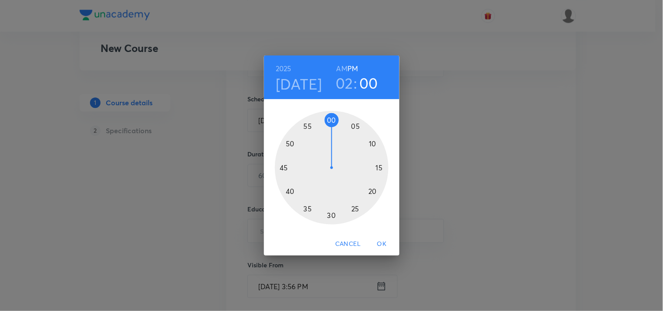
drag, startPoint x: 349, startPoint y: 124, endPoint x: 332, endPoint y: 123, distance: 16.6
click at [332, 123] on div at bounding box center [332, 168] width 114 height 114
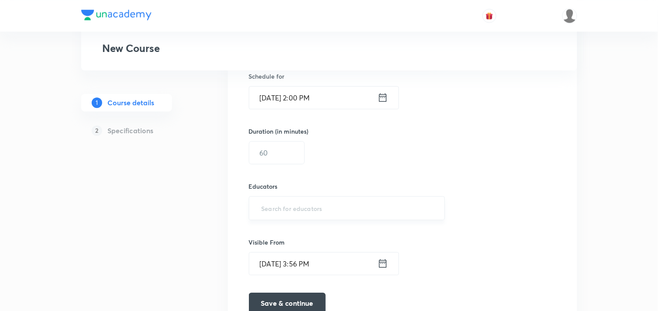
scroll to position [563, 0]
click at [253, 135] on h6 "Duration (in minutes)" at bounding box center [279, 130] width 60 height 9
click at [277, 152] on input "text" at bounding box center [276, 152] width 55 height 22
type input "120"
click at [297, 202] on input "text" at bounding box center [347, 208] width 175 height 16
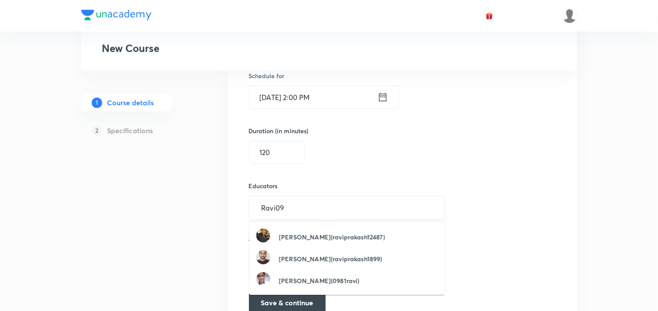
scroll to position [614, 0]
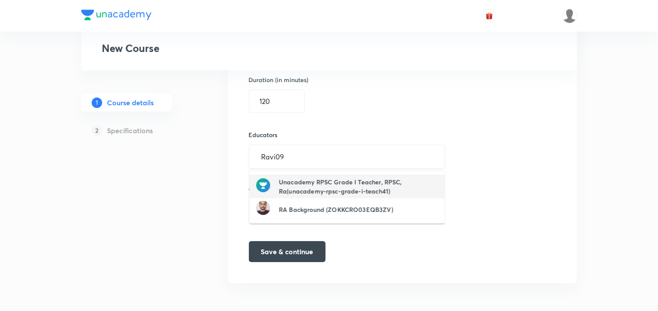
type input "Ravi09"
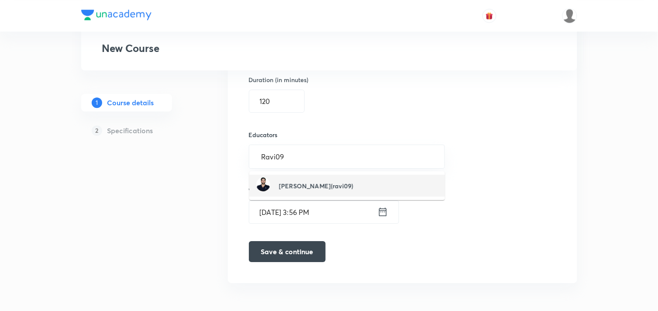
click at [309, 189] on h6 "[PERSON_NAME](ravi09)" at bounding box center [316, 185] width 74 height 9
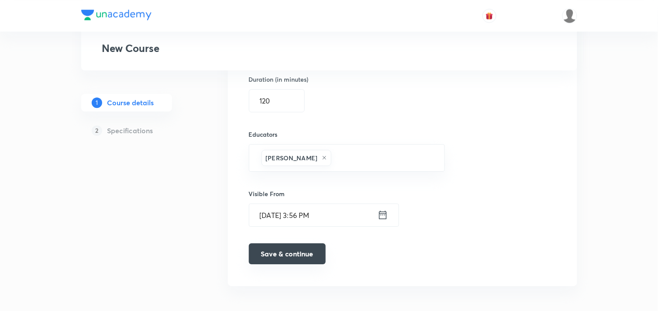
click at [308, 254] on button "Save & continue" at bounding box center [287, 253] width 77 height 21
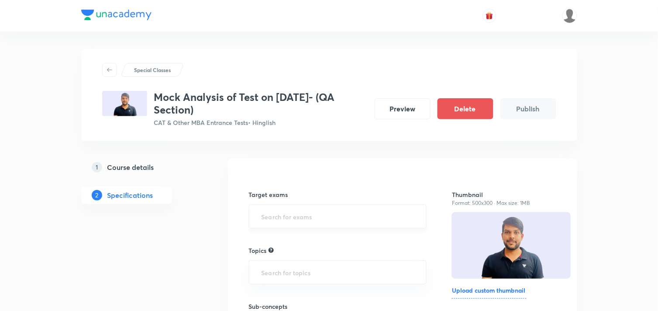
click at [333, 217] on input "text" at bounding box center [338, 216] width 156 height 16
type input "CAT"
click at [276, 256] on li "CAT 2025" at bounding box center [337, 257] width 177 height 16
type input "OM"
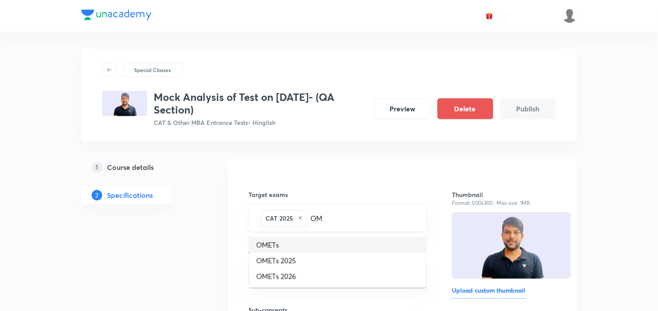
click at [288, 256] on li "OMETs 2025" at bounding box center [337, 261] width 177 height 16
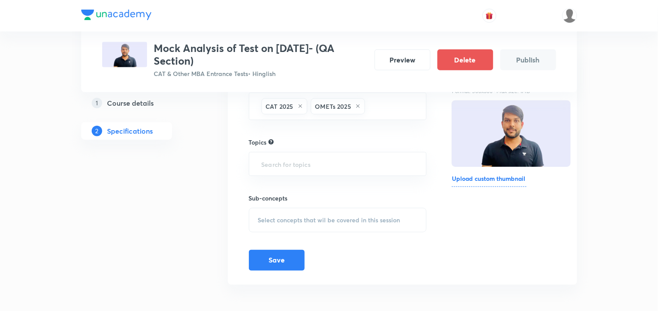
scroll to position [114, 0]
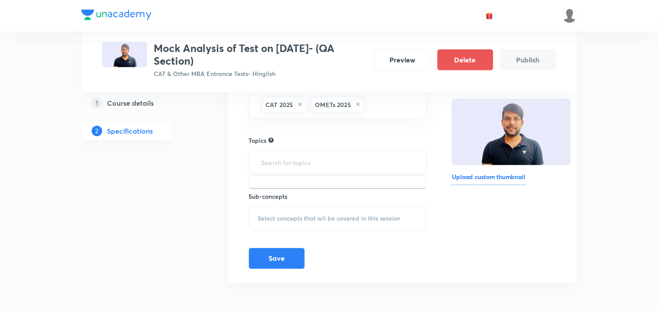
click at [289, 154] on input "text" at bounding box center [338, 162] width 156 height 16
type input "j"
type input "p"
click at [302, 168] on input "text" at bounding box center [338, 162] width 156 height 16
type input "Q"
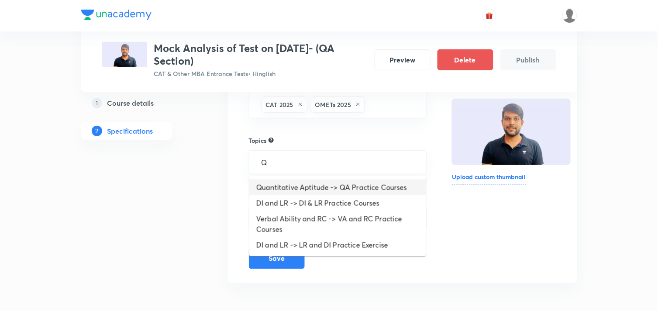
click at [349, 185] on li "Quantitative Aptitude -> QA Practice Courses" at bounding box center [337, 188] width 177 height 16
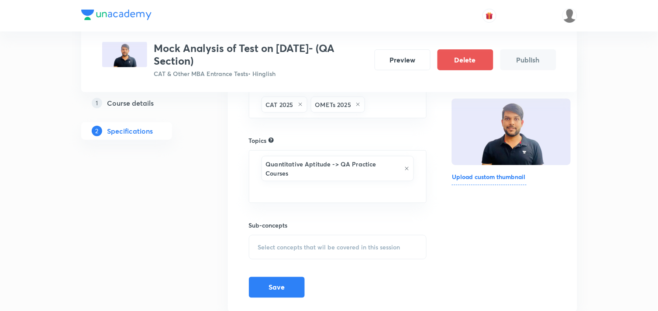
scroll to position [133, 0]
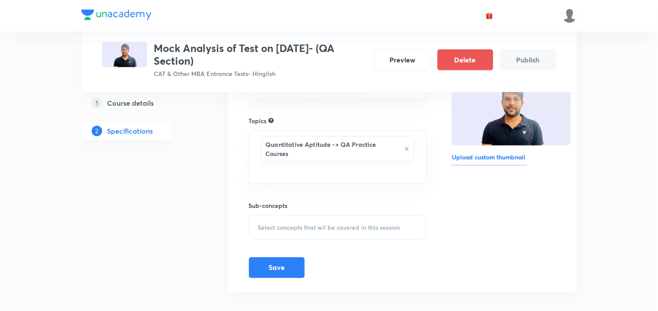
click at [291, 224] on span "Select concepts that wil be covered in this session" at bounding box center [329, 227] width 142 height 7
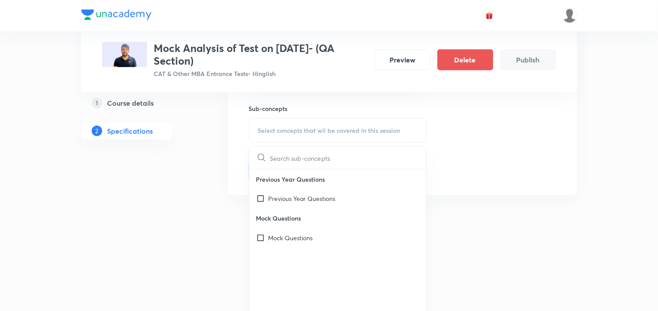
scroll to position [231, 0]
click at [273, 233] on p "Mock Questions" at bounding box center [291, 237] width 45 height 9
checkbox input "true"
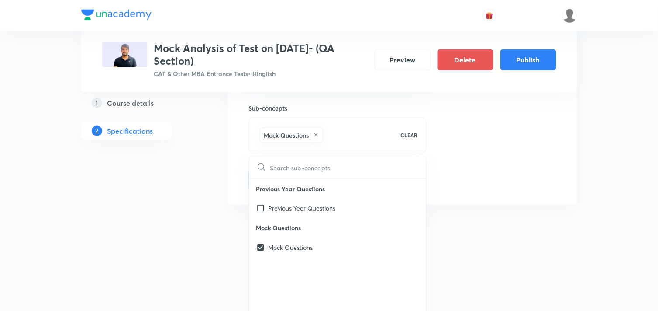
click at [468, 164] on div "Thumbnail Format: 500x300 · Max size: 1MB Upload custom thumbnail" at bounding box center [504, 66] width 104 height 249
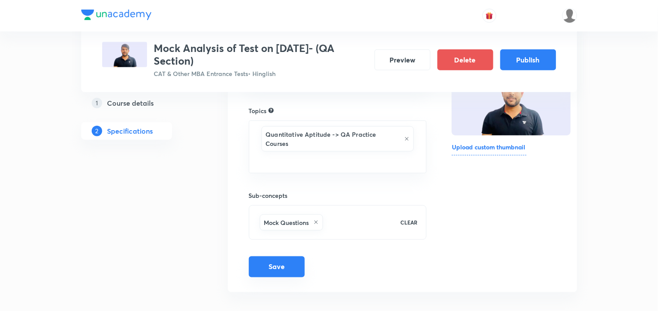
click at [284, 256] on button "Save" at bounding box center [277, 266] width 56 height 21
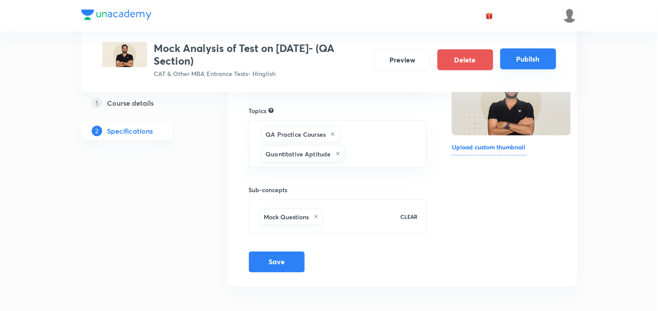
click at [538, 62] on button "Publish" at bounding box center [529, 58] width 56 height 21
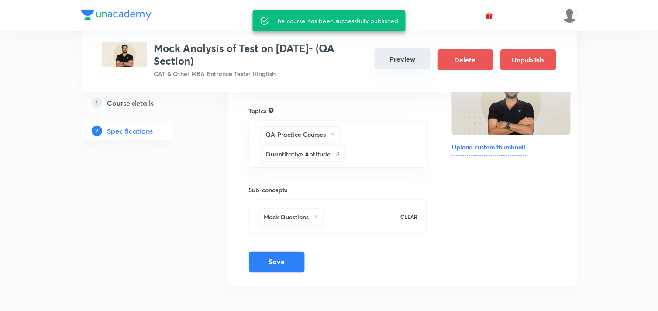
click at [402, 55] on button "Preview" at bounding box center [403, 58] width 56 height 21
